Goal: Task Accomplishment & Management: Complete application form

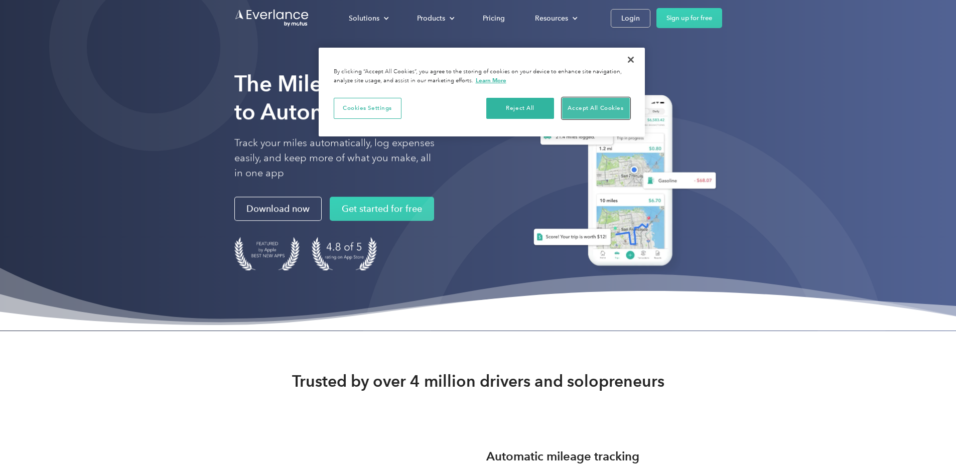
click at [580, 103] on button "Accept All Cookies" at bounding box center [596, 108] width 68 height 21
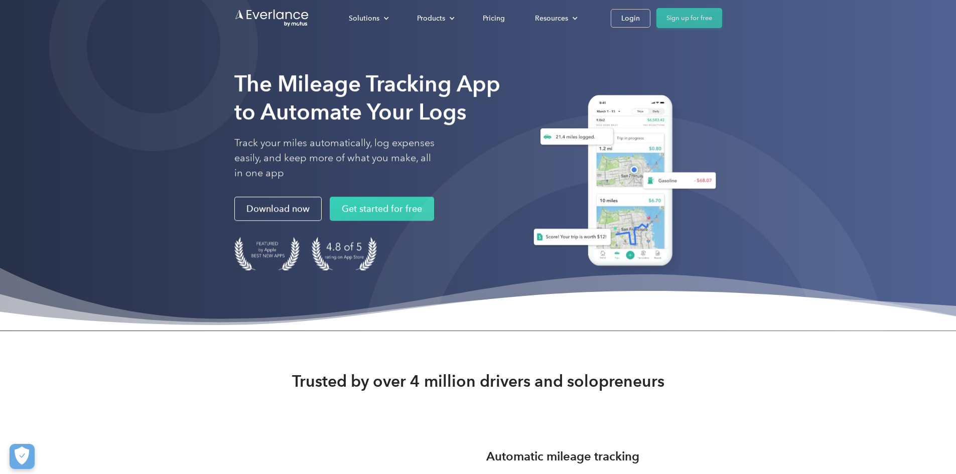
click at [722, 14] on link "Sign up for free" at bounding box center [689, 18] width 66 height 20
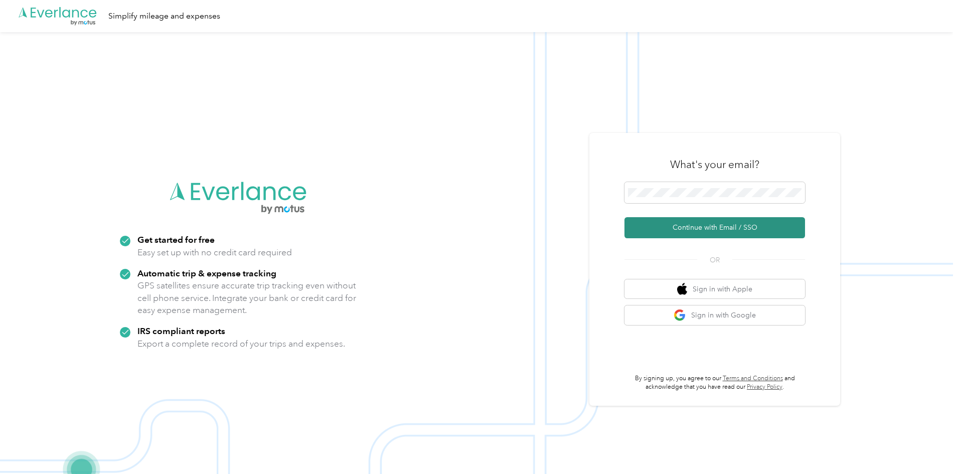
drag, startPoint x: 708, startPoint y: 228, endPoint x: 666, endPoint y: 234, distance: 42.6
click at [666, 234] on button "Continue with Email / SSO" at bounding box center [715, 227] width 181 height 21
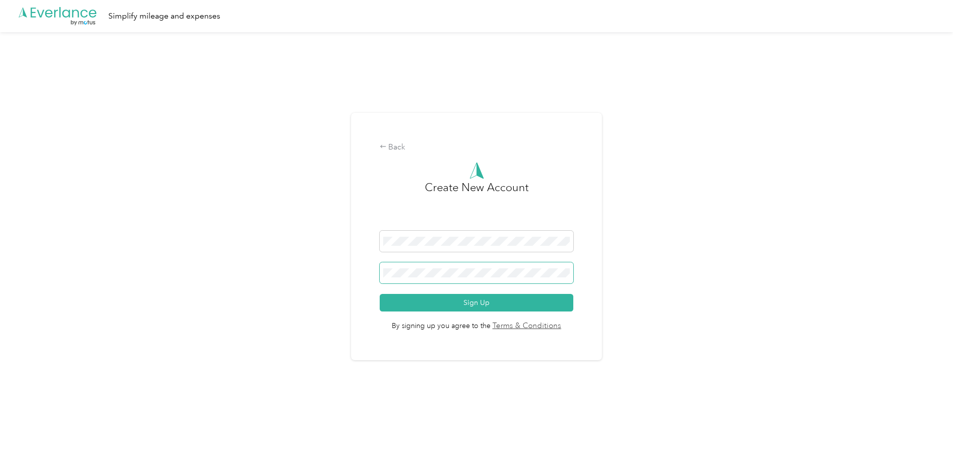
click at [380, 294] on button "Sign Up" at bounding box center [477, 303] width 194 height 18
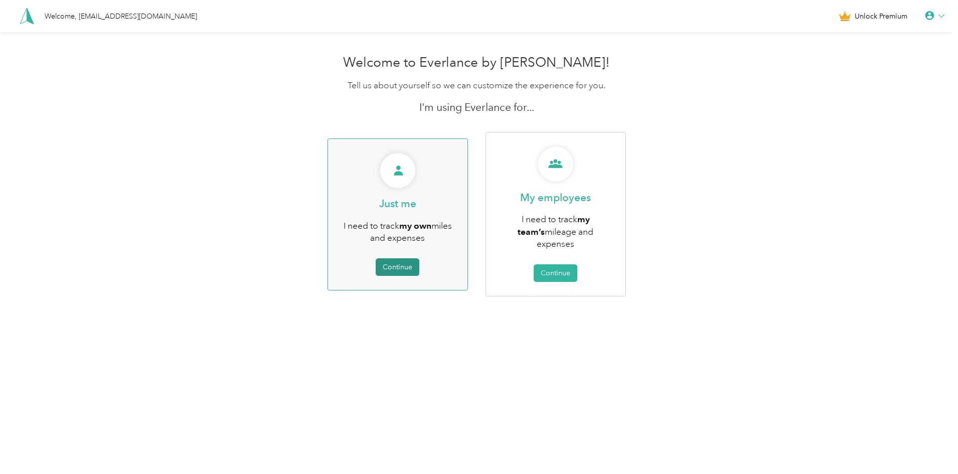
click at [405, 258] on button "Continue" at bounding box center [398, 267] width 44 height 18
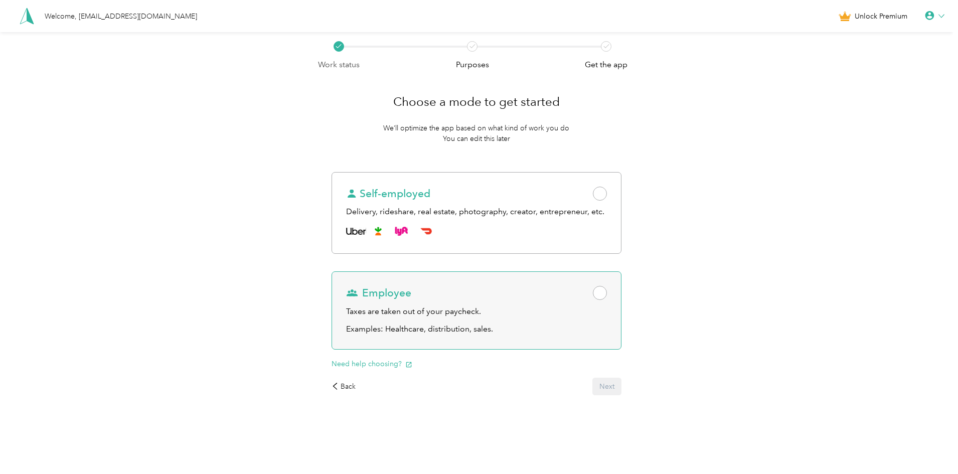
drag, startPoint x: 524, startPoint y: 319, endPoint x: 572, endPoint y: 347, distance: 56.0
click at [572, 347] on div "Employee Taxes are taken out of your paycheck. Examples: Healthcare, distributi…" at bounding box center [476, 310] width 289 height 78
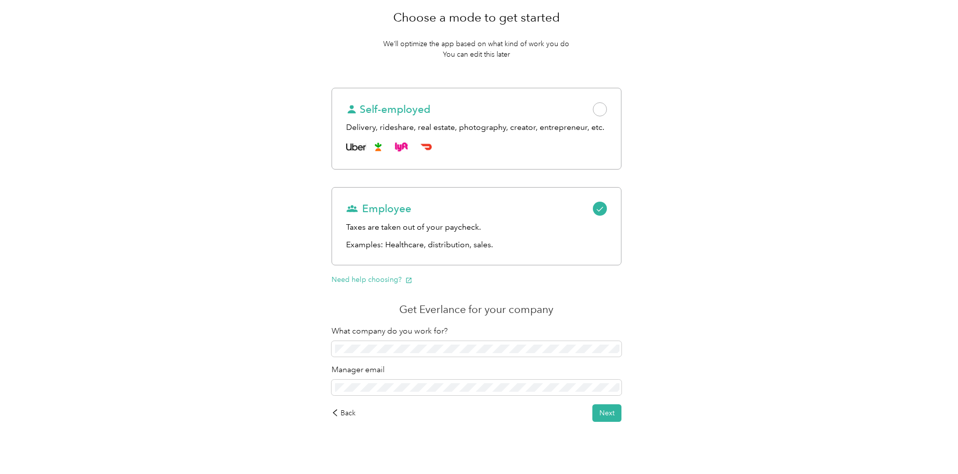
scroll to position [95, 0]
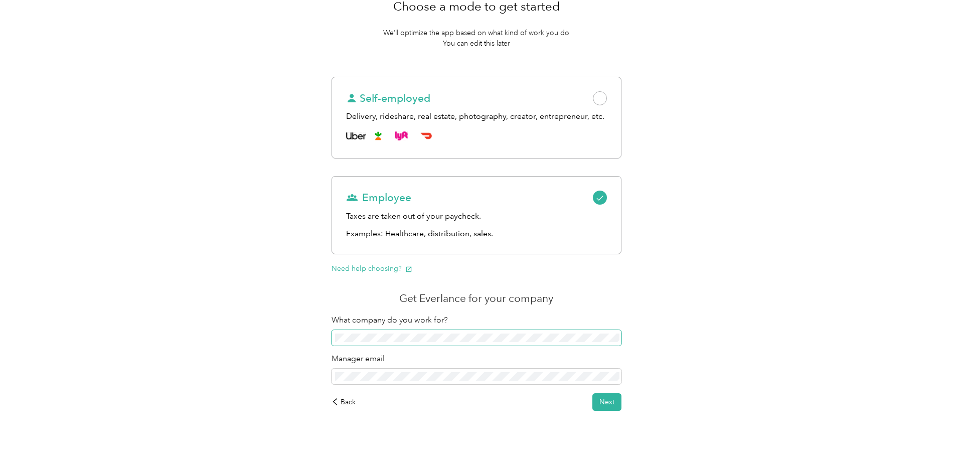
click at [572, 333] on span at bounding box center [476, 338] width 289 height 16
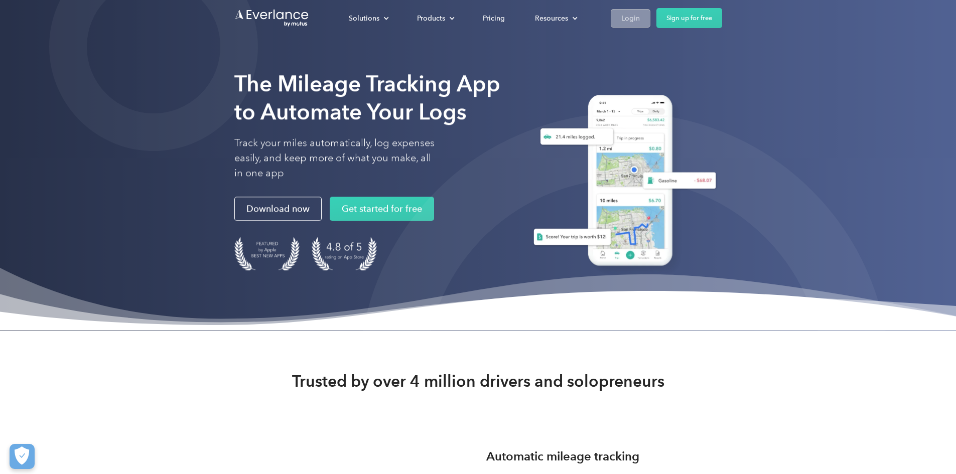
click at [650, 26] on link "Login" at bounding box center [631, 18] width 40 height 19
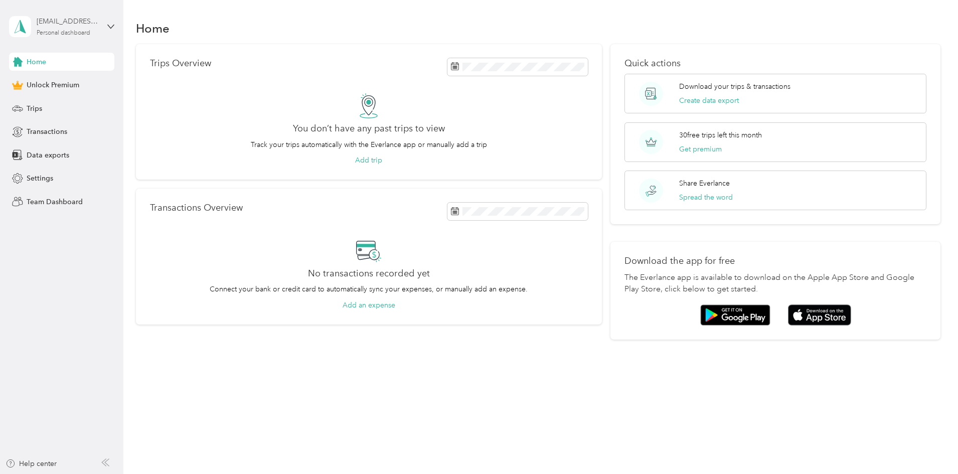
click at [75, 30] on div "Personal dashboard" at bounding box center [64, 33] width 54 height 6
click at [143, 26] on div "Home" at bounding box center [538, 28] width 805 height 21
click at [44, 110] on div "Trips" at bounding box center [61, 108] width 105 height 18
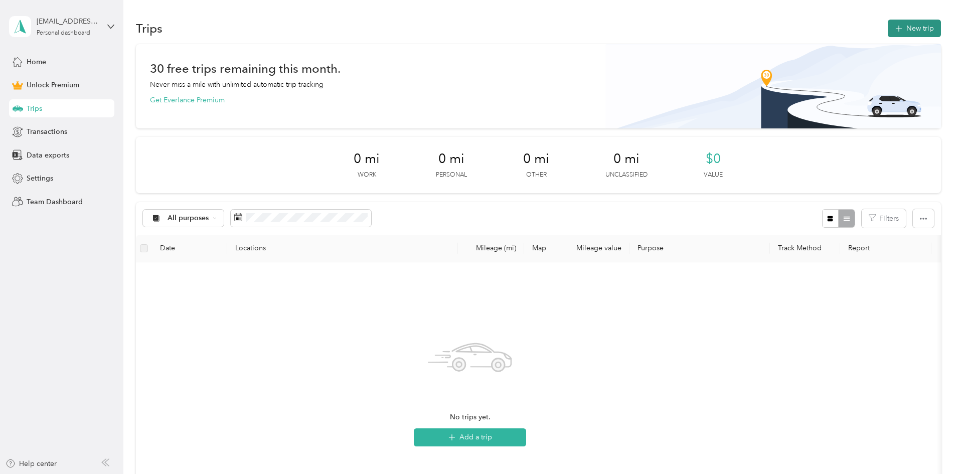
click at [888, 22] on button "New trip" at bounding box center [914, 29] width 53 height 18
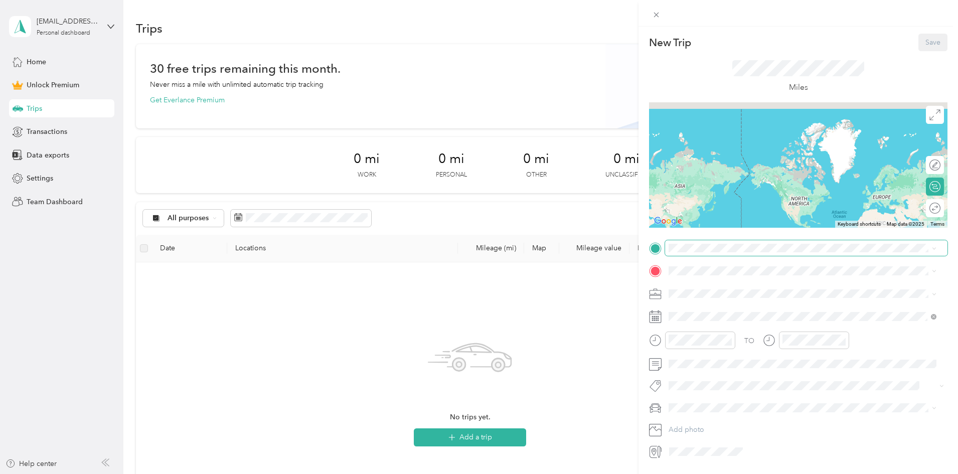
click at [746, 255] on span at bounding box center [806, 248] width 282 height 16
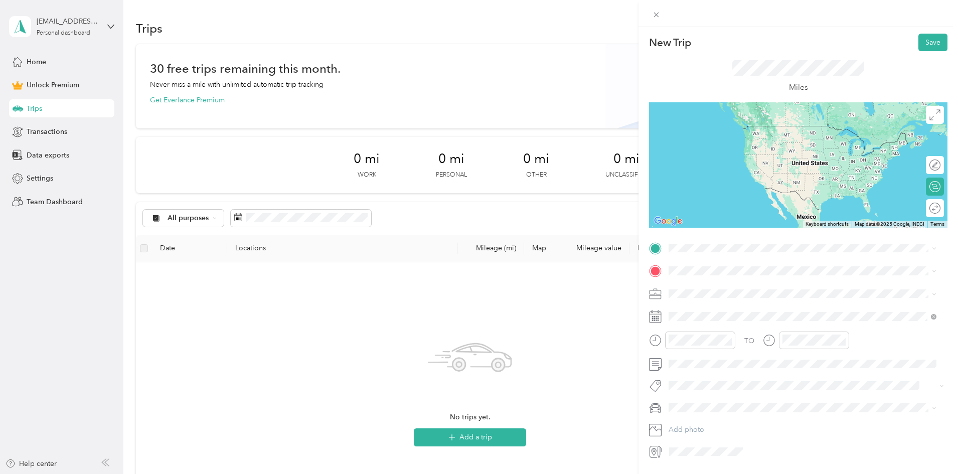
click at [777, 288] on span "1706 Descanso Avenue San Marcos, California 92078, United States" at bounding box center [738, 283] width 100 height 9
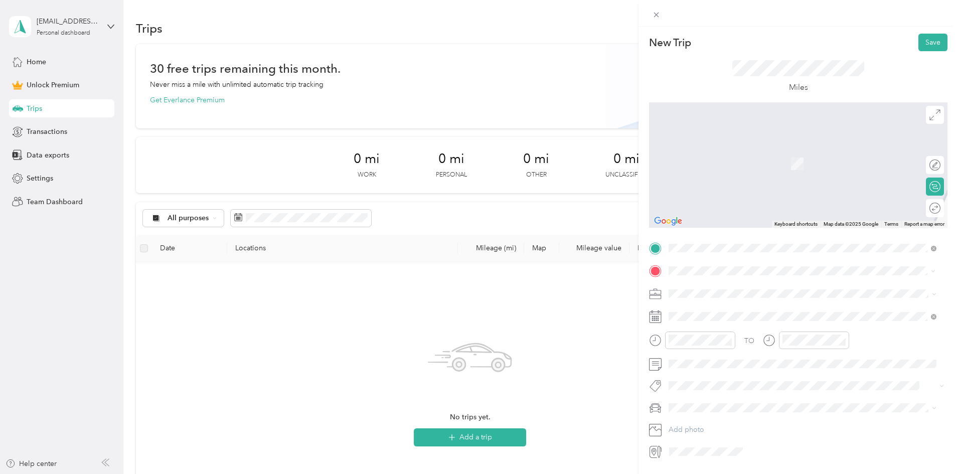
click at [854, 307] on div "1010 East Bobier Drive Vista, California 92084, United States" at bounding box center [802, 308] width 261 height 14
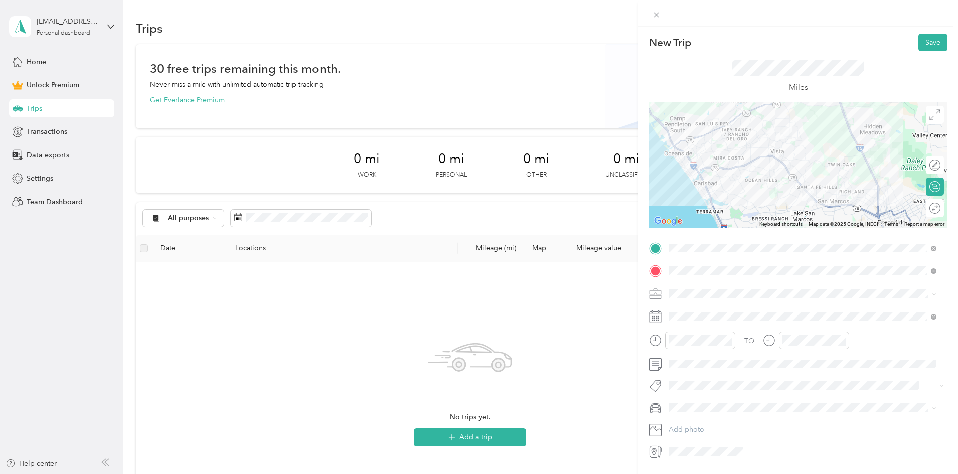
scroll to position [30, 0]
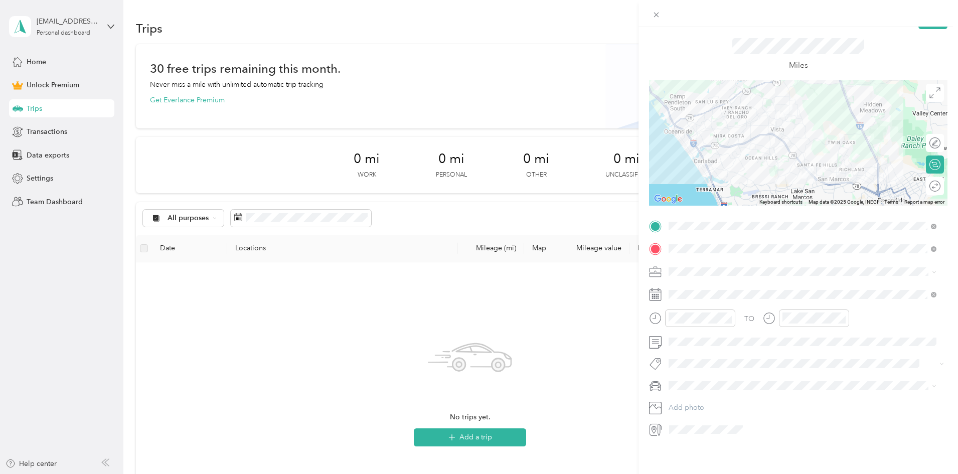
click at [691, 279] on div "Work" at bounding box center [802, 281] width 261 height 11
click at [741, 382] on div "2" at bounding box center [741, 378] width 13 height 13
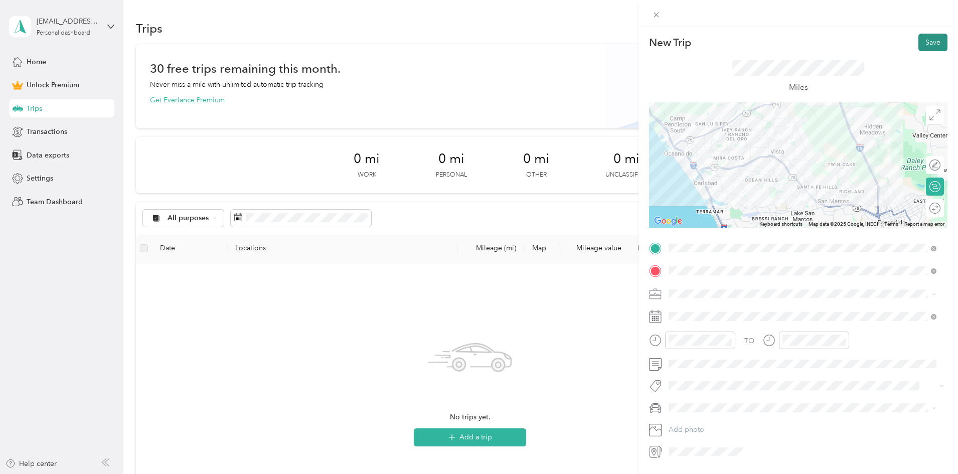
click at [920, 44] on button "Save" at bounding box center [933, 43] width 29 height 18
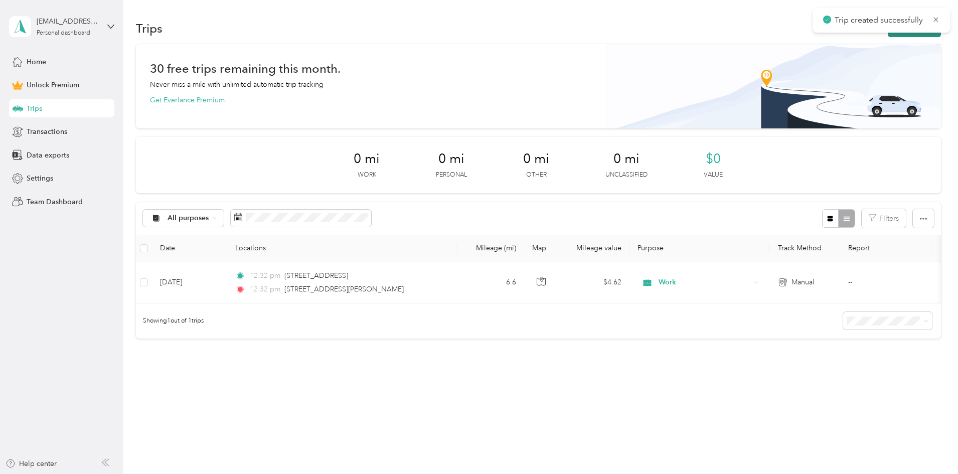
click at [888, 35] on button "New trip" at bounding box center [914, 29] width 53 height 18
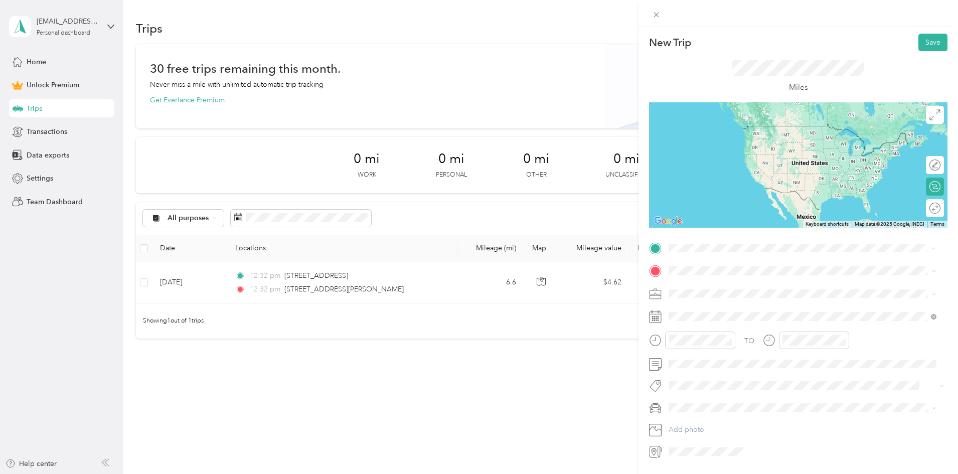
click at [728, 286] on span "1010 East Bobier Drive Vista, California 92084, United States" at bounding box center [766, 283] width 156 height 9
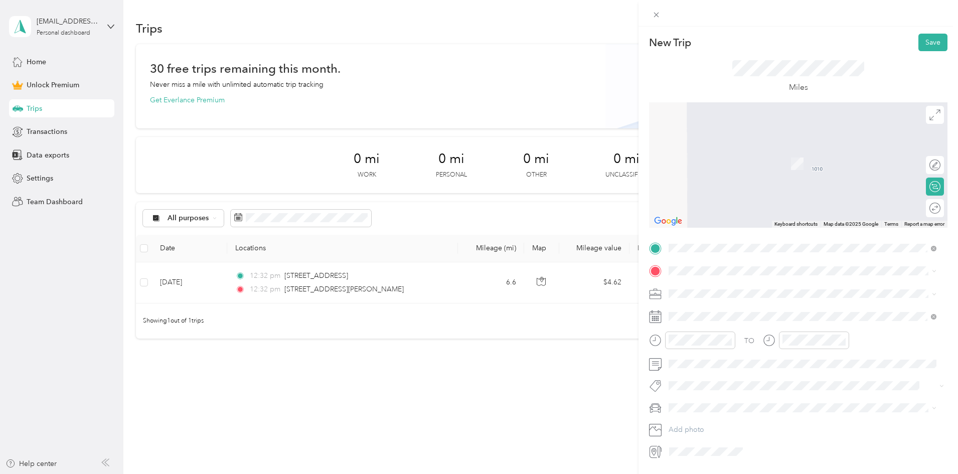
drag, startPoint x: 853, startPoint y: 319, endPoint x: 910, endPoint y: 340, distance: 60.2
click at [910, 340] on div "TO" at bounding box center [798, 344] width 299 height 25
click at [804, 308] on div "235 Vista Village Drive Vista, California 92083, United States" at bounding box center [802, 308] width 261 height 14
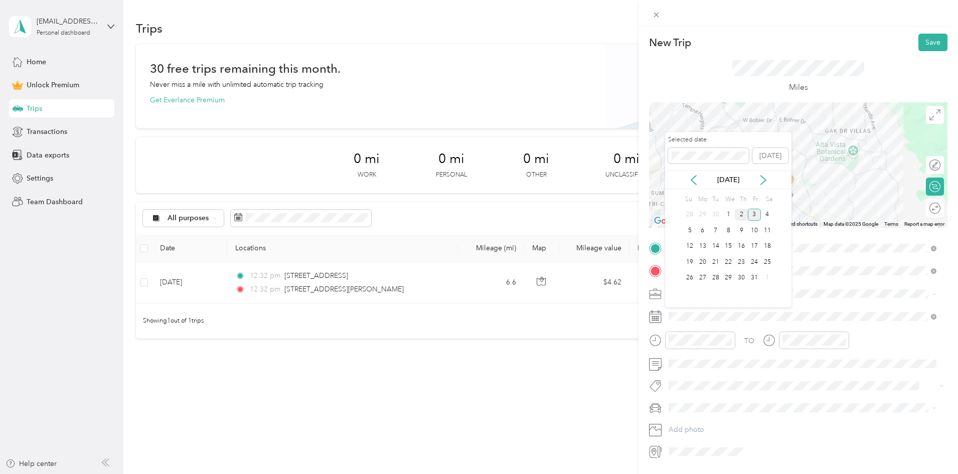
click at [745, 214] on div "2" at bounding box center [741, 215] width 13 height 13
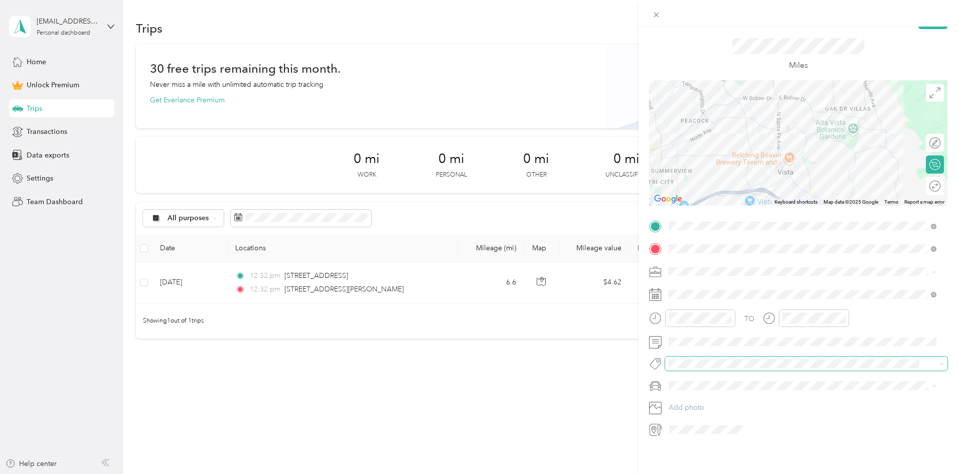
scroll to position [30, 0]
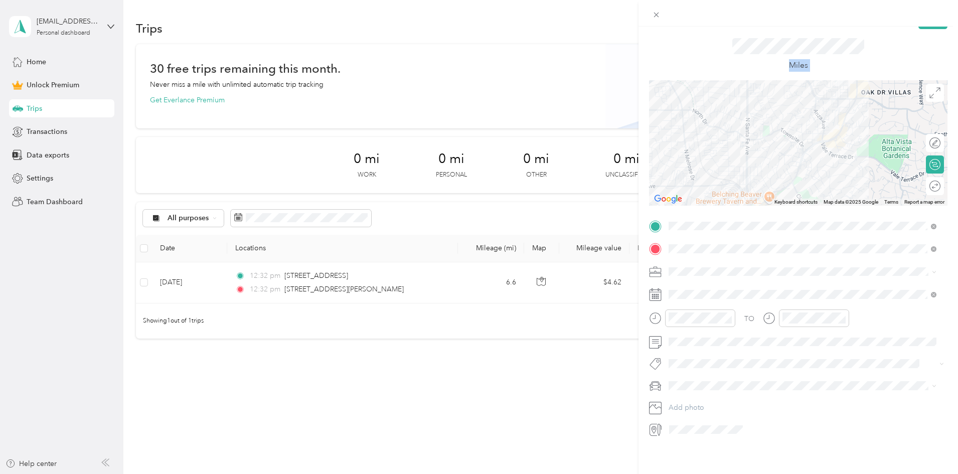
drag, startPoint x: 884, startPoint y: 53, endPoint x: 890, endPoint y: 105, distance: 52.5
click at [890, 105] on div "New Trip Save This trip cannot be edited because it is either under review, app…" at bounding box center [798, 225] width 299 height 426
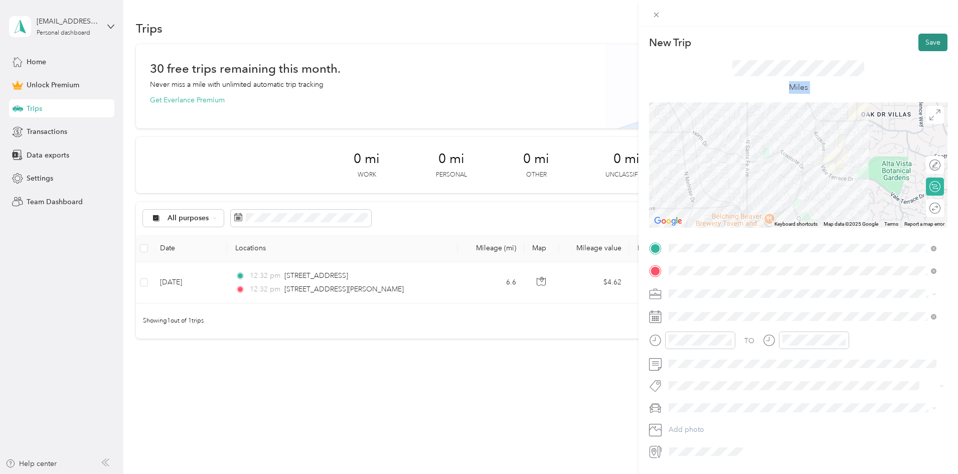
click at [928, 47] on button "Save" at bounding box center [933, 43] width 29 height 18
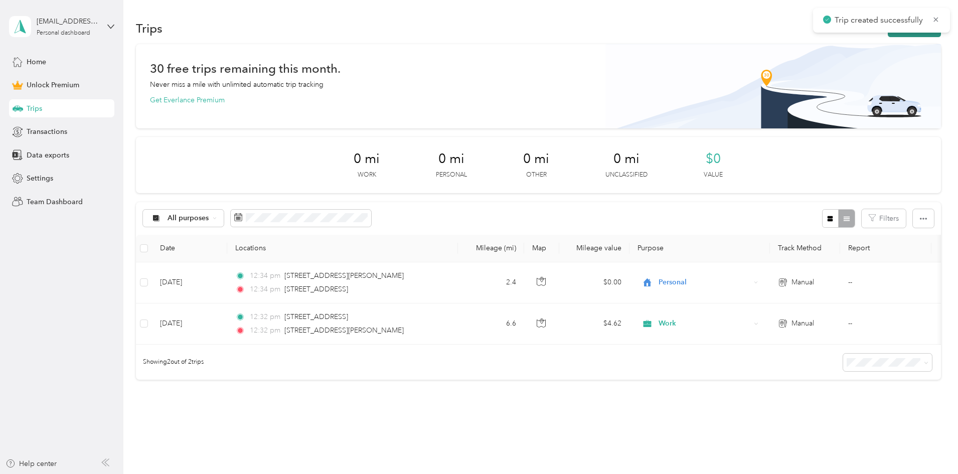
click at [888, 35] on button "New trip" at bounding box center [914, 29] width 53 height 18
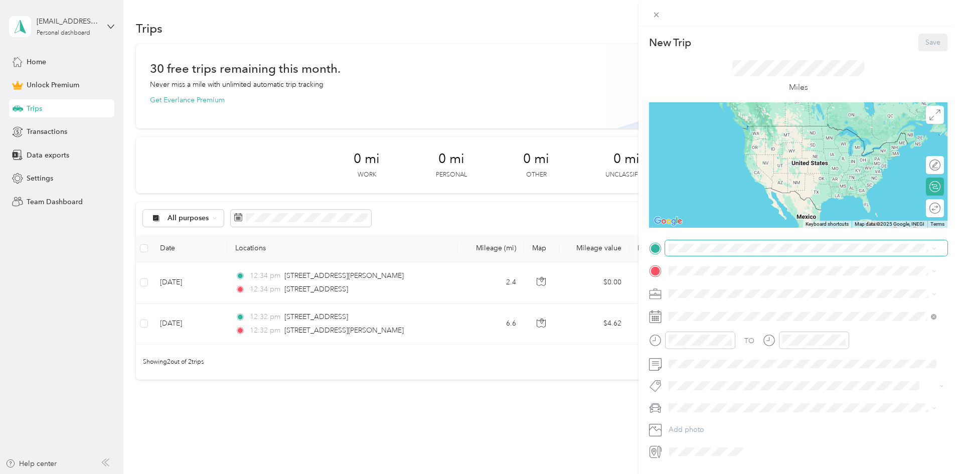
click at [731, 253] on span at bounding box center [806, 248] width 282 height 16
click at [769, 288] on span "235 Vista Village Drive Vista, California 92083, United States" at bounding box center [738, 284] width 100 height 9
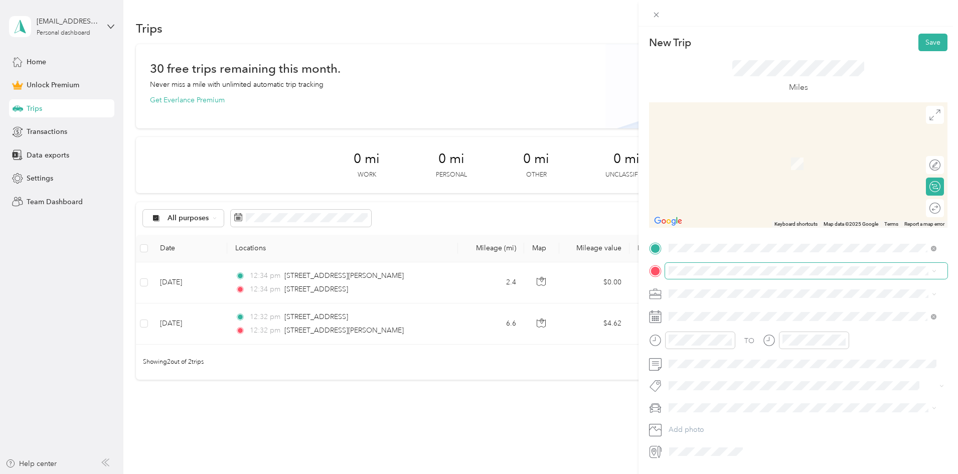
click at [749, 276] on span at bounding box center [806, 271] width 282 height 16
click at [788, 312] on span "1706 Descanso Avenue San Marcos, California 92078, United States" at bounding box center [738, 307] width 100 height 9
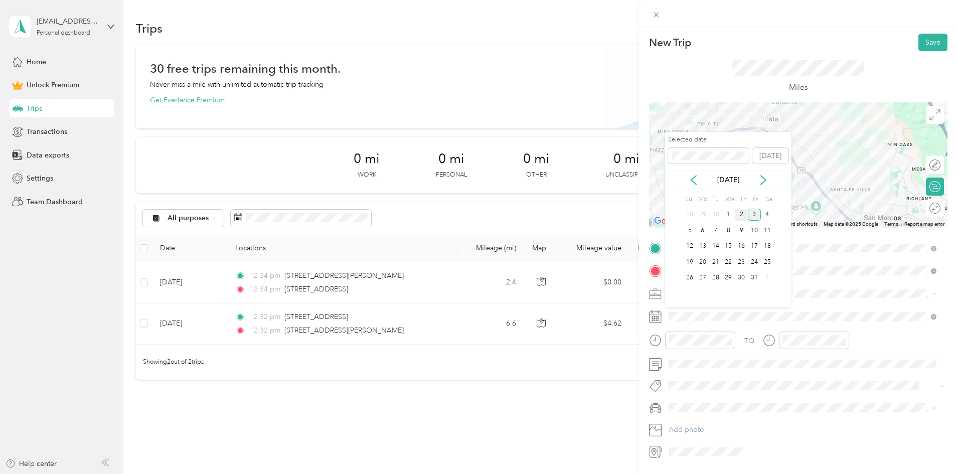
click at [738, 214] on div "2" at bounding box center [741, 215] width 13 height 13
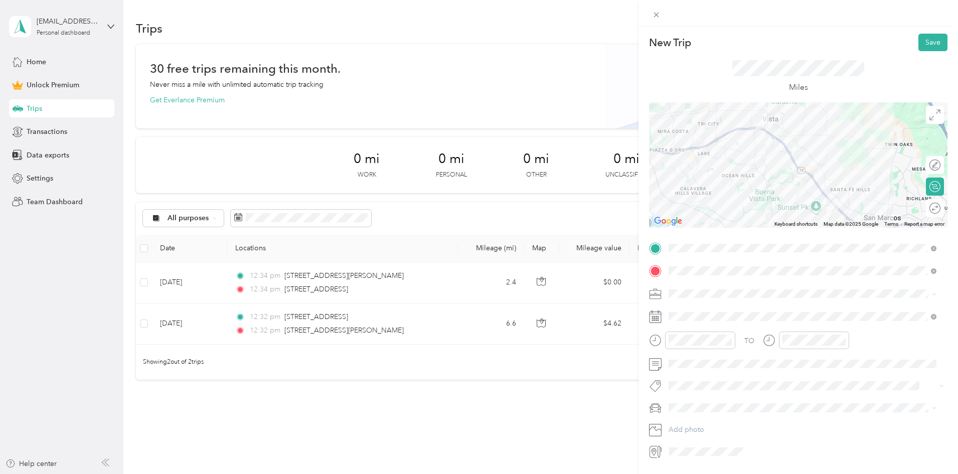
click at [861, 374] on div "TO Add photo" at bounding box center [798, 350] width 299 height 220
click at [841, 358] on span at bounding box center [806, 364] width 282 height 16
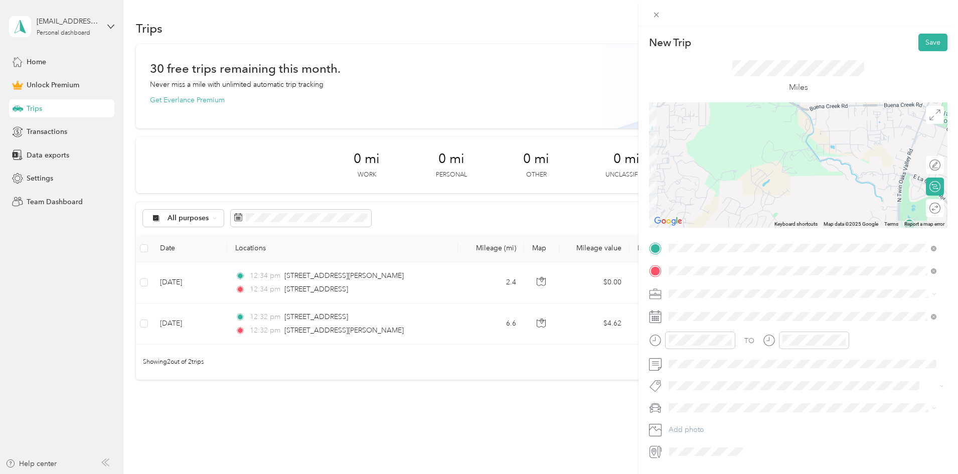
drag, startPoint x: 920, startPoint y: 46, endPoint x: 895, endPoint y: 13, distance: 40.8
click at [895, 13] on div at bounding box center [799, 13] width 320 height 27
drag, startPoint x: 924, startPoint y: 40, endPoint x: 910, endPoint y: 31, distance: 16.3
click at [910, 31] on div "New Trip Save This trip cannot be edited because it is either under review, app…" at bounding box center [799, 264] width 320 height 474
click at [924, 42] on button "Save" at bounding box center [933, 43] width 29 height 18
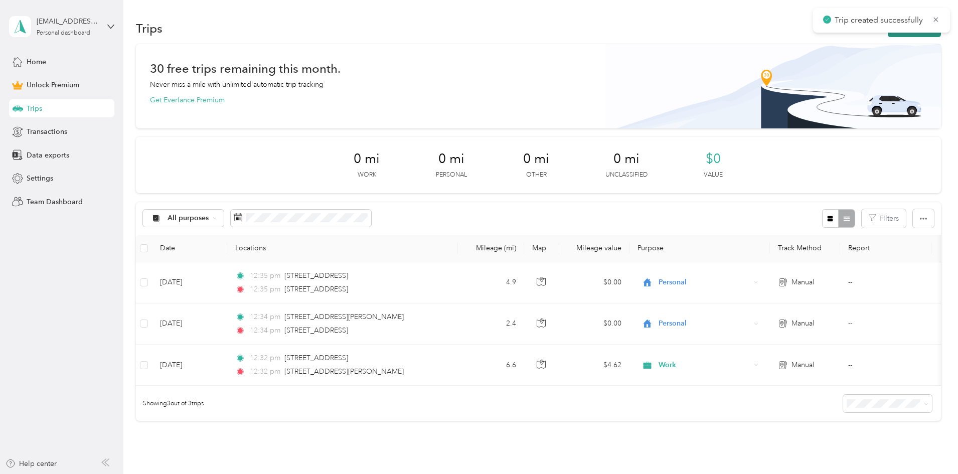
click at [888, 36] on button "New trip" at bounding box center [914, 29] width 53 height 18
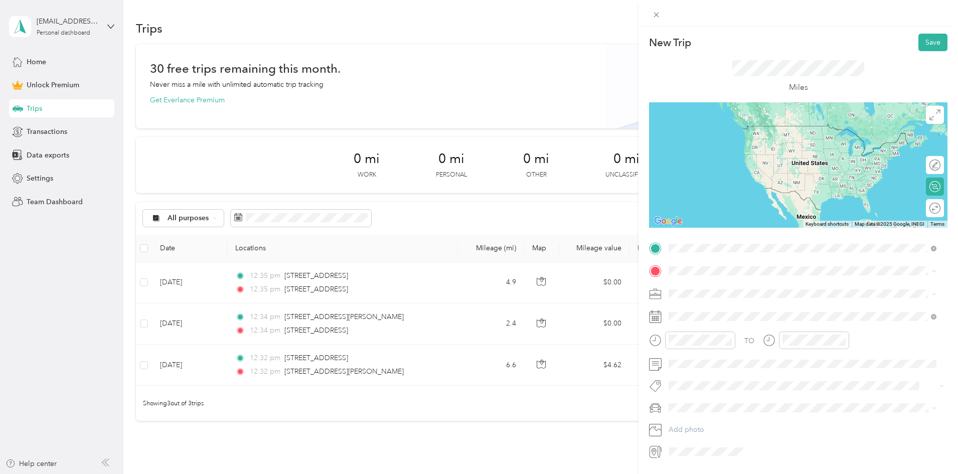
click at [767, 288] on span "1706 Descanso Avenue San Marcos, California 92078, United States" at bounding box center [738, 284] width 100 height 9
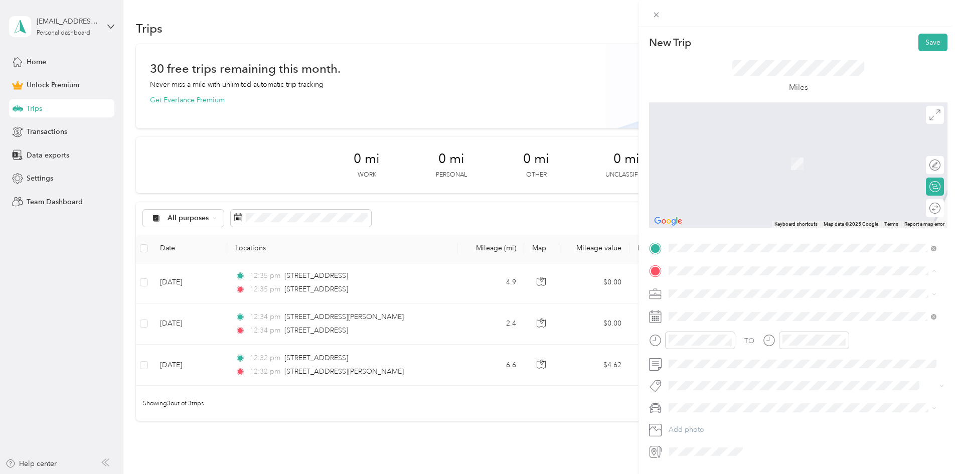
click at [742, 312] on span "560 Crestwood Drive Oceanside, California 92058, United States" at bounding box center [738, 307] width 100 height 9
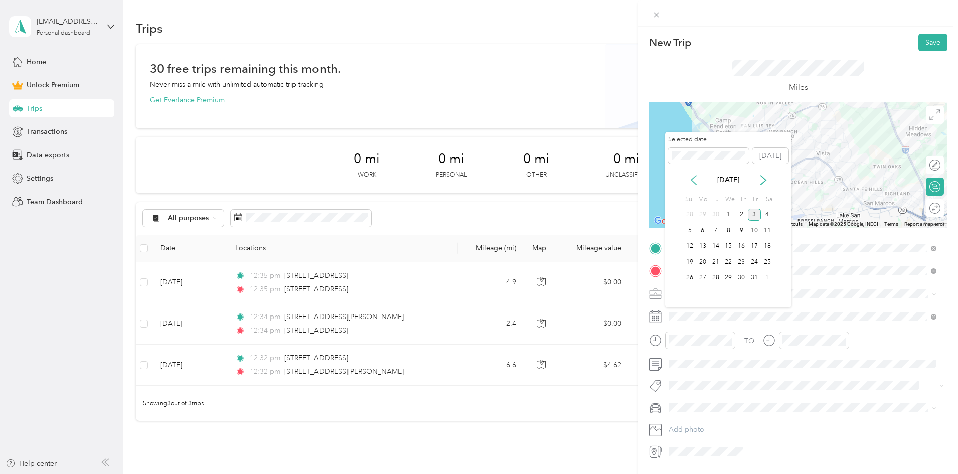
click at [693, 175] on icon at bounding box center [694, 180] width 10 height 10
click at [731, 281] on div "1" at bounding box center [728, 278] width 13 height 13
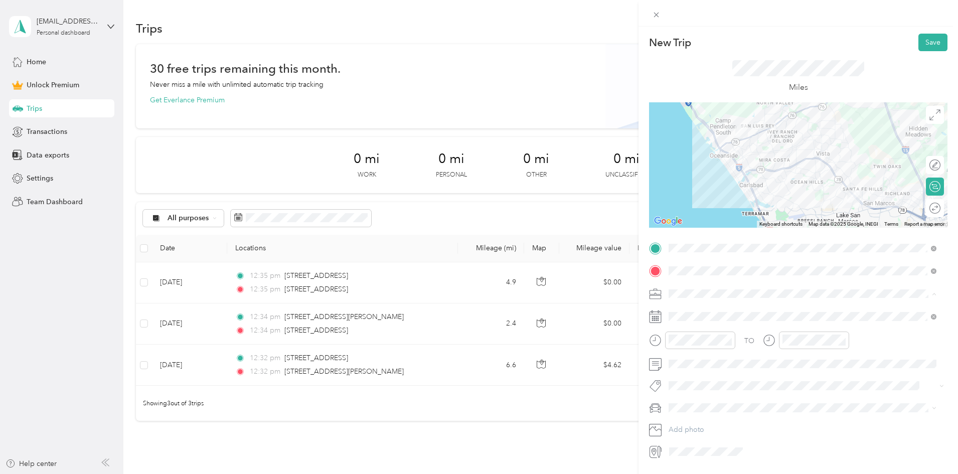
click at [709, 304] on li "Work" at bounding box center [802, 312] width 275 height 18
click at [924, 44] on button "Save" at bounding box center [933, 43] width 29 height 18
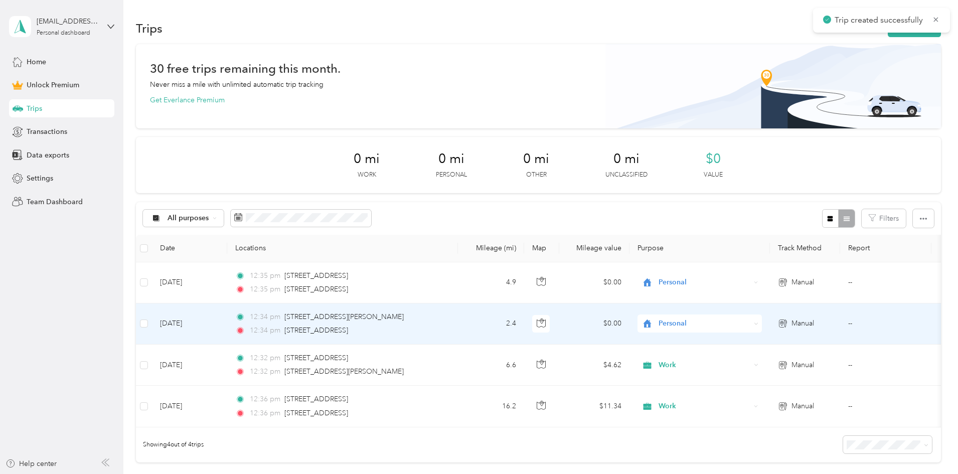
click at [446, 327] on div "12:34 pm 235 Vista Village Drive, Vista" at bounding box center [340, 330] width 211 height 11
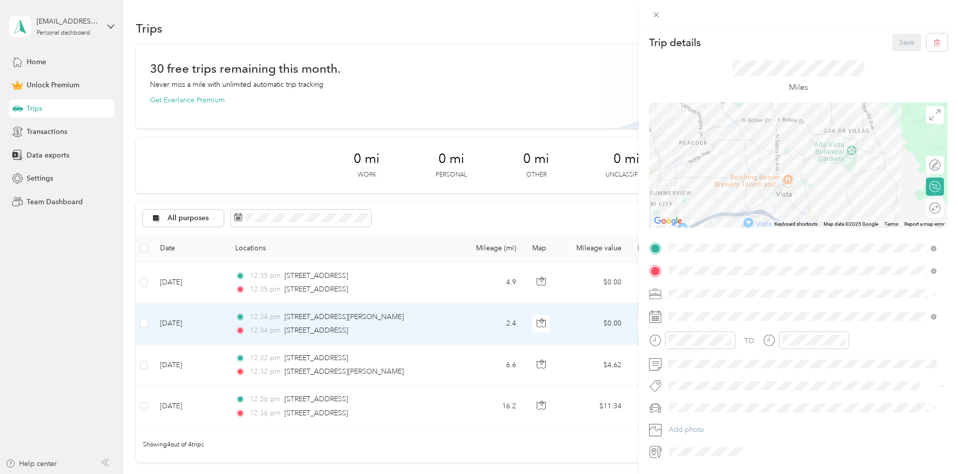
click at [695, 314] on div "Work" at bounding box center [802, 309] width 261 height 11
click at [907, 45] on button "Save" at bounding box center [907, 43] width 29 height 18
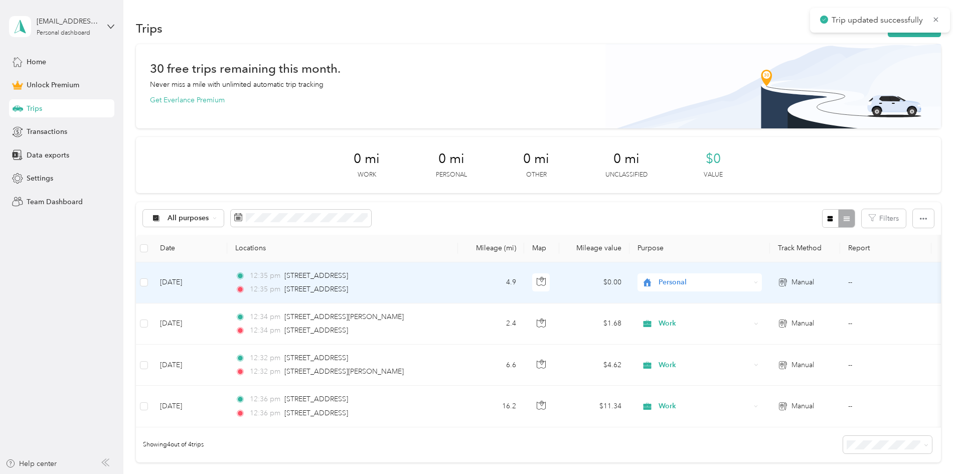
click at [751, 288] on span "Personal" at bounding box center [705, 282] width 92 height 11
click at [768, 305] on ol "Work Personal Other Charity Medical Moving Commute" at bounding box center [766, 352] width 124 height 123
click at [751, 285] on span "Personal" at bounding box center [705, 282] width 92 height 11
click at [559, 293] on td at bounding box center [541, 282] width 35 height 41
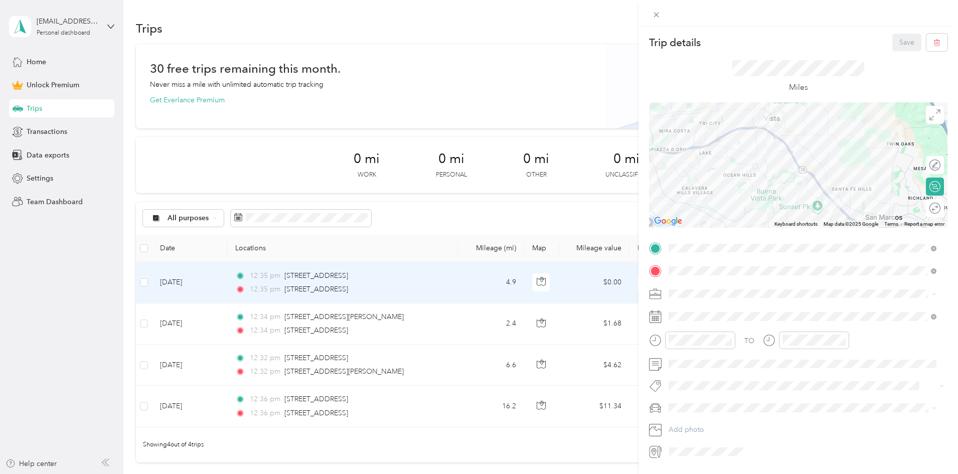
click at [722, 313] on div "Work" at bounding box center [802, 310] width 261 height 11
click at [893, 48] on button "Save" at bounding box center [907, 43] width 29 height 18
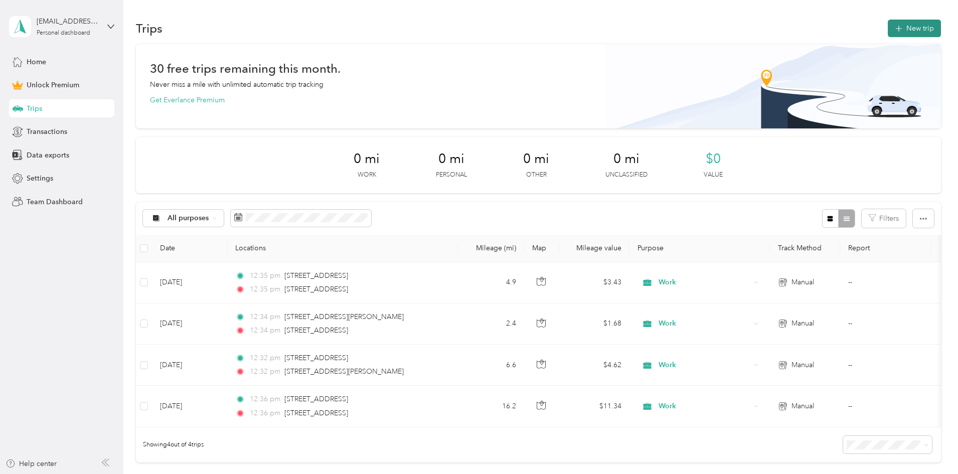
drag, startPoint x: 838, startPoint y: 24, endPoint x: 854, endPoint y: 35, distance: 19.2
click at [888, 35] on button "New trip" at bounding box center [914, 29] width 53 height 18
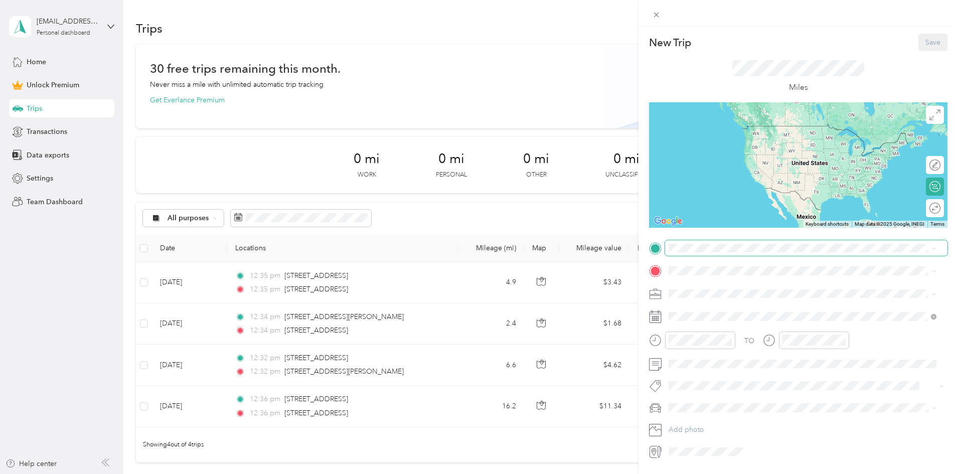
click at [711, 254] on span at bounding box center [806, 248] width 282 height 16
click at [717, 242] on span at bounding box center [806, 248] width 282 height 16
click at [760, 280] on span "1706 Descanso Avenue San Marcos, California 92078, United States" at bounding box center [738, 284] width 100 height 9
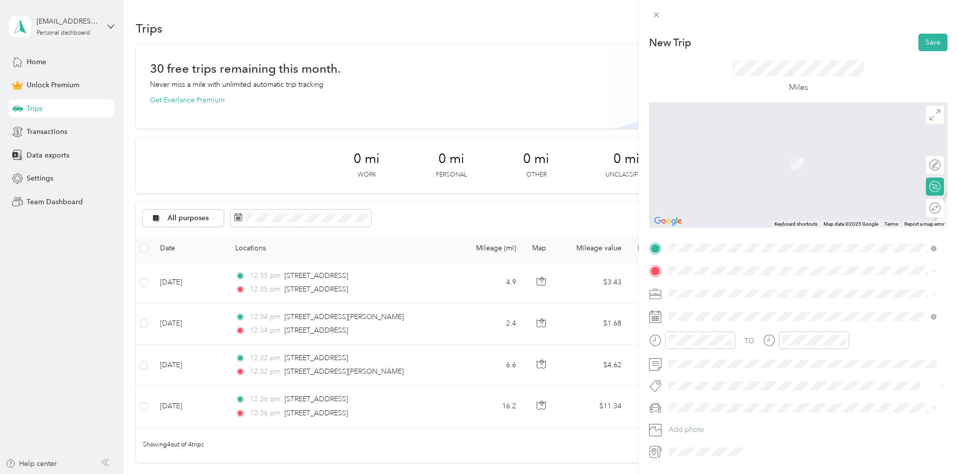
click at [737, 315] on div "4714 Westerly Court Oceanside, California 92056, United States" at bounding box center [802, 308] width 261 height 14
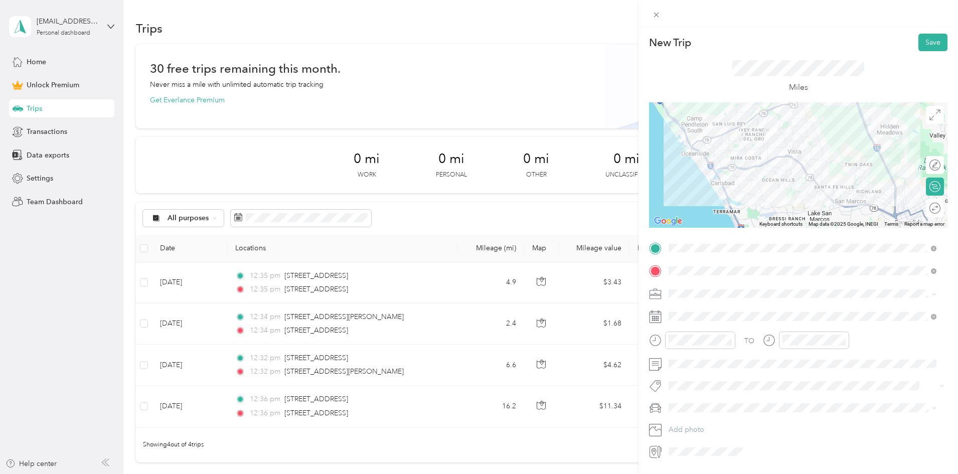
click at [700, 309] on div "Work" at bounding box center [802, 311] width 261 height 11
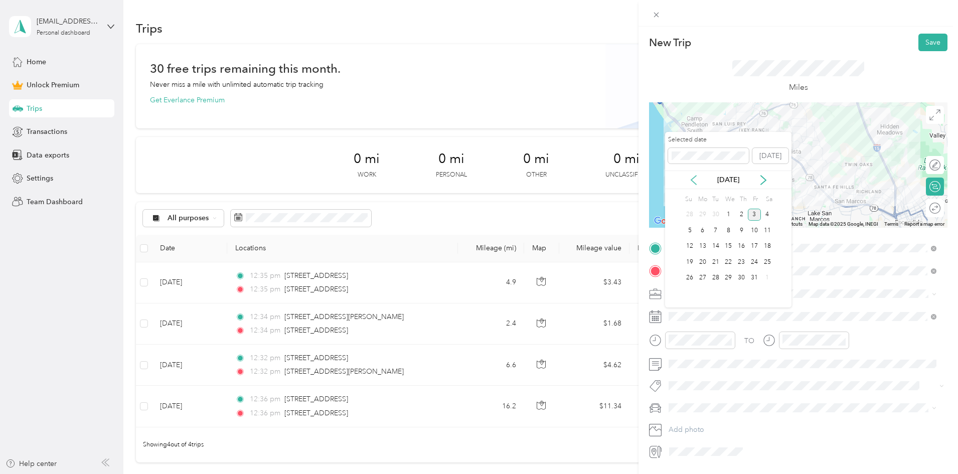
click at [698, 179] on icon at bounding box center [694, 180] width 10 height 10
drag, startPoint x: 739, startPoint y: 214, endPoint x: 738, endPoint y: 206, distance: 8.1
click at [738, 206] on div "Su Mo Tu We Th Fr Sa" at bounding box center [728, 200] width 90 height 14
click at [740, 214] on div "4" at bounding box center [741, 215] width 13 height 13
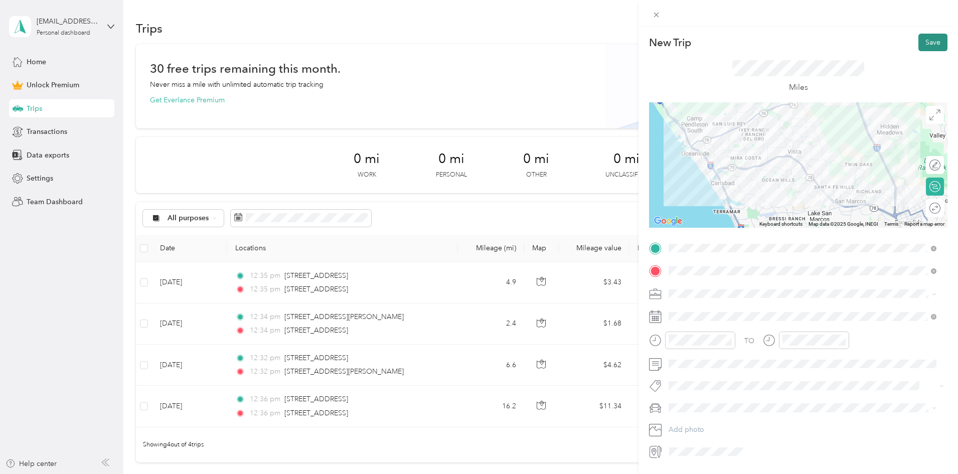
click at [924, 43] on button "Save" at bounding box center [933, 43] width 29 height 18
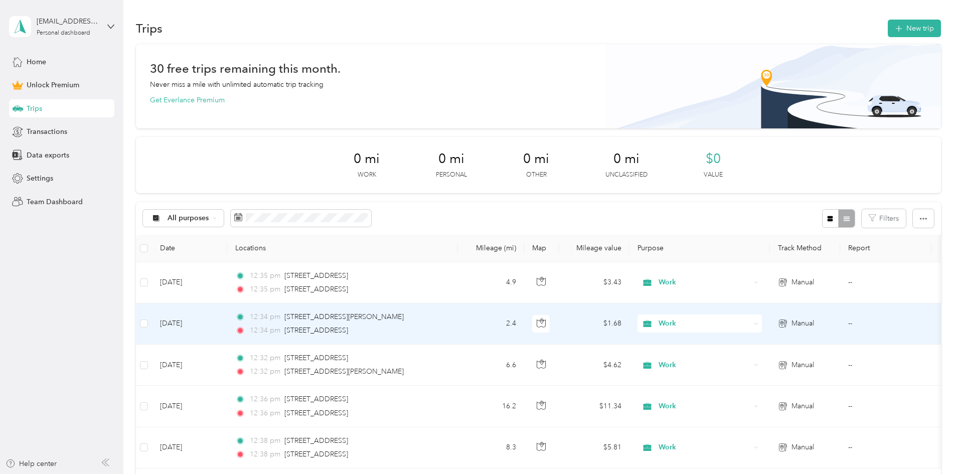
click at [458, 338] on td "12:34 pm 1010 East Bobier Drive, Vista 12:34 pm 235 Vista Village Drive, Vista" at bounding box center [342, 324] width 231 height 41
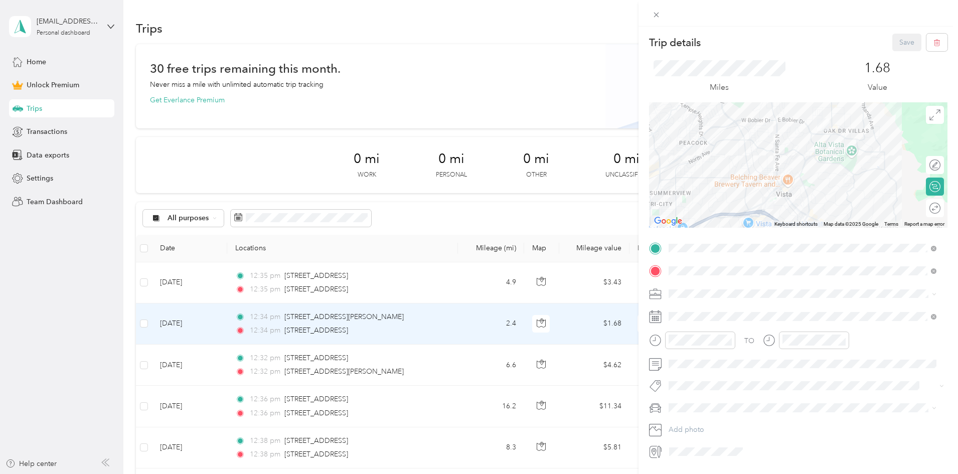
click at [55, 153] on div "Trip details Save This trip cannot be edited because it is either under review,…" at bounding box center [479, 237] width 958 height 474
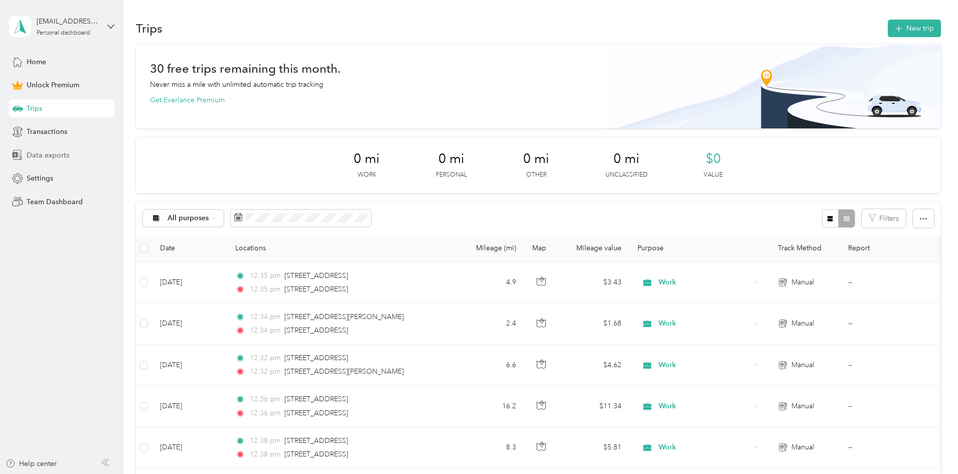
click at [33, 160] on span "Data exports" at bounding box center [48, 155] width 43 height 11
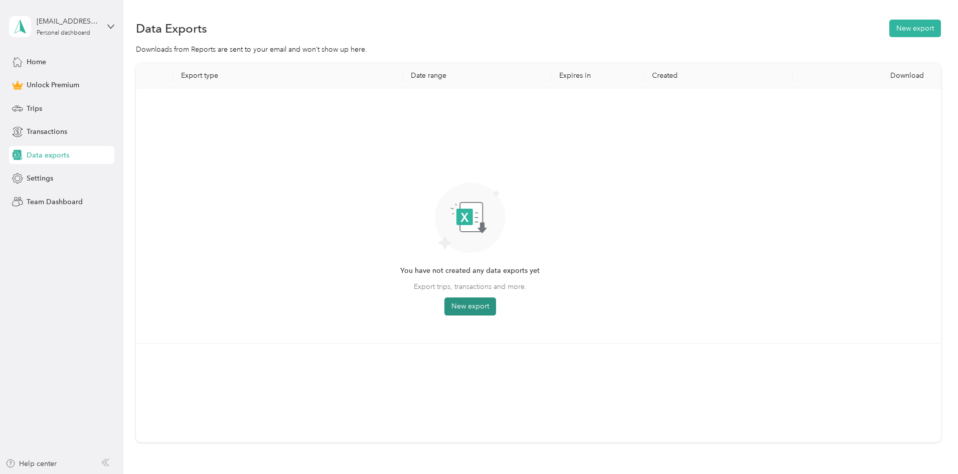
click at [496, 304] on button "New export" at bounding box center [471, 307] width 52 height 18
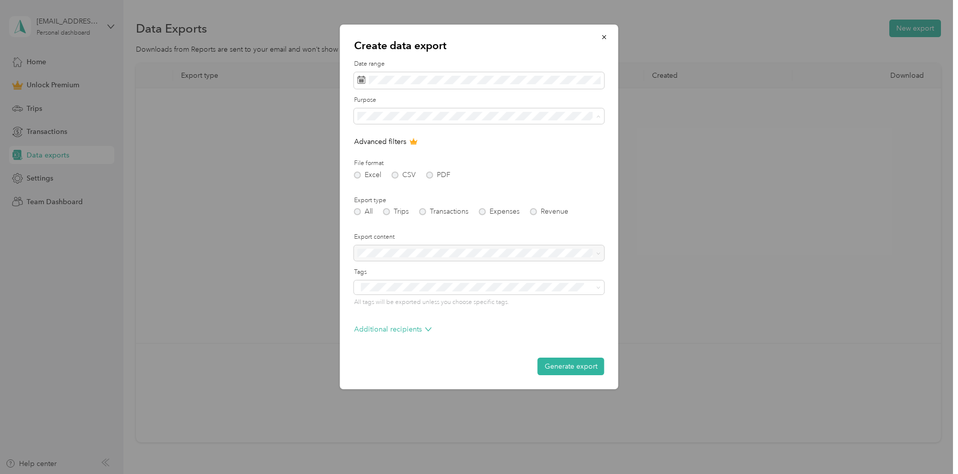
click at [690, 213] on div "Create data export Date range Purpose Advanced filters File format Excel CSV PD…" at bounding box center [618, 209] width 278 height 368
click at [598, 41] on button "button" at bounding box center [604, 37] width 21 height 18
